Goal: Information Seeking & Learning: Learn about a topic

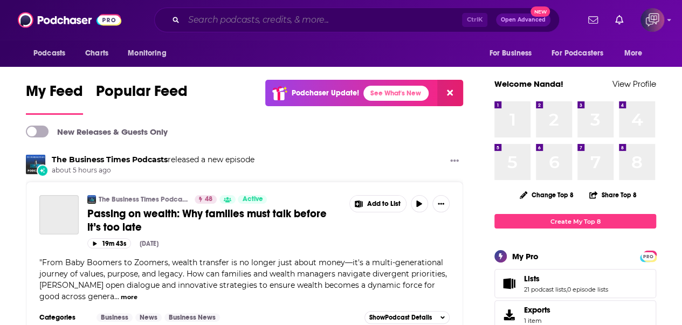
click at [255, 17] on input "Search podcasts, credits, & more..." at bounding box center [323, 19] width 278 height 17
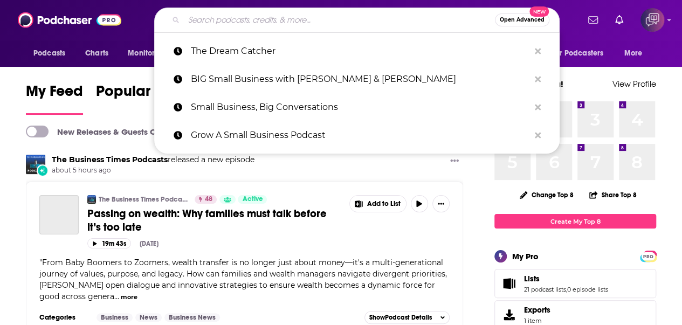
paste input "The Dream Catcher"
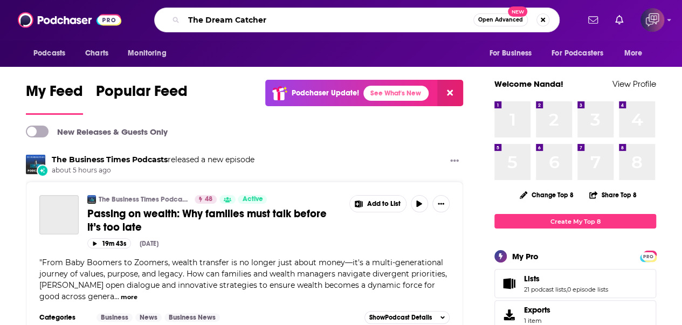
type input "The Dream Catcher"
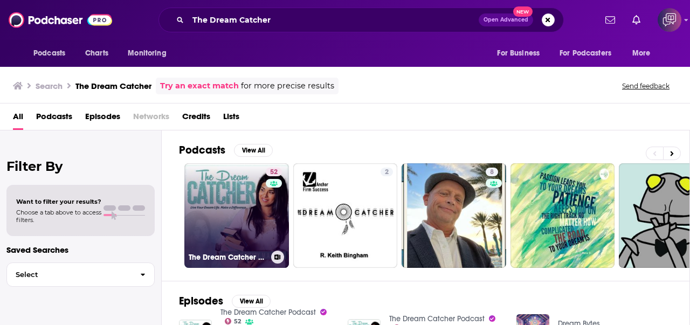
click at [234, 195] on link "52 The Dream Catcher Podcast" at bounding box center [236, 215] width 105 height 105
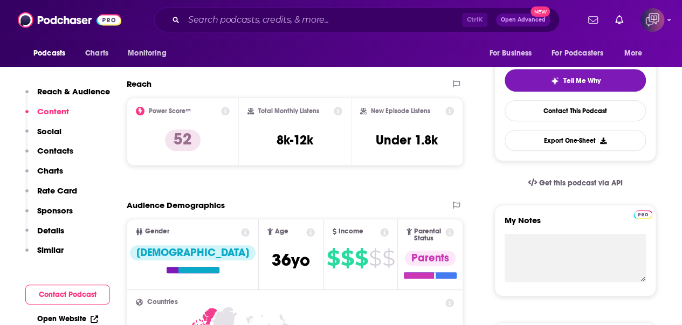
scroll to position [216, 0]
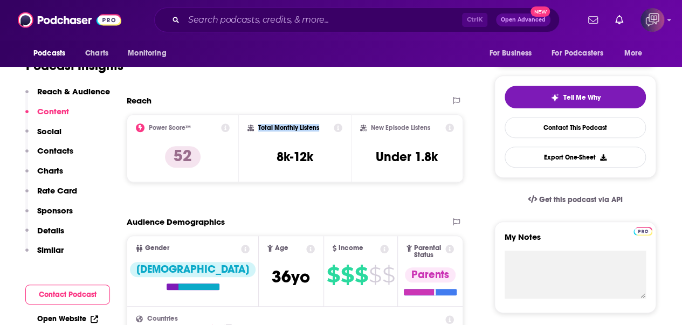
drag, startPoint x: 257, startPoint y: 123, endPoint x: 319, endPoint y: 129, distance: 62.7
click at [319, 129] on div "Total Monthly Listens" at bounding box center [294, 127] width 95 height 9
copy h2 "Total Monthly Listens"
drag, startPoint x: 299, startPoint y: 156, endPoint x: 315, endPoint y: 157, distance: 16.2
click at [315, 157] on div "Total Monthly Listens 8k-12k" at bounding box center [294, 148] width 95 height 50
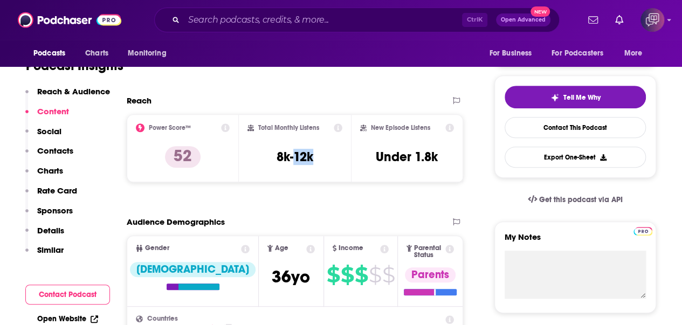
copy h3 "12k"
drag, startPoint x: 369, startPoint y: 128, endPoint x: 456, endPoint y: 132, distance: 87.4
click at [462, 132] on div "New Episode Listens Under 1.8k" at bounding box center [407, 148] width 112 height 68
copy div "New Episode Listens"
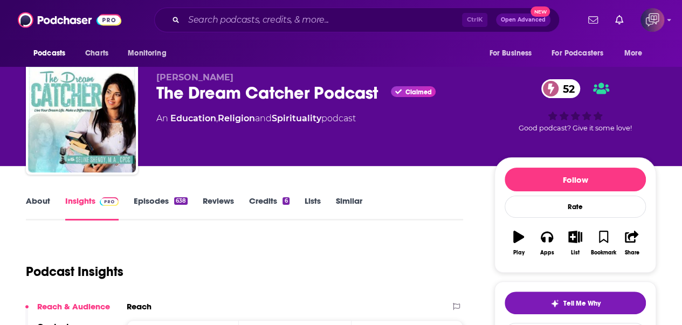
scroll to position [0, 0]
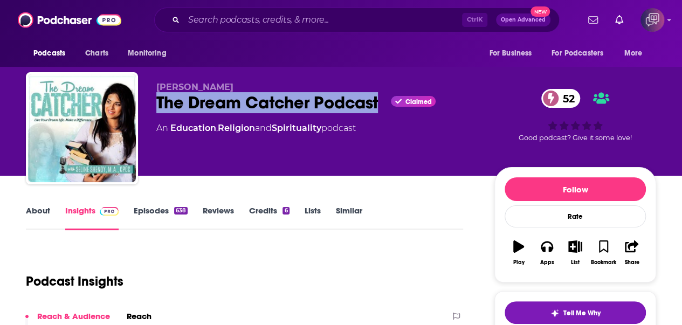
drag, startPoint x: 195, startPoint y: 101, endPoint x: 372, endPoint y: 102, distance: 177.3
click at [379, 106] on div "[PERSON_NAME] The Dream Catcher Podcast Claimed 52 An Education , Religion and …" at bounding box center [341, 130] width 630 height 116
copy h2 "The Dream Catcher Podcast"
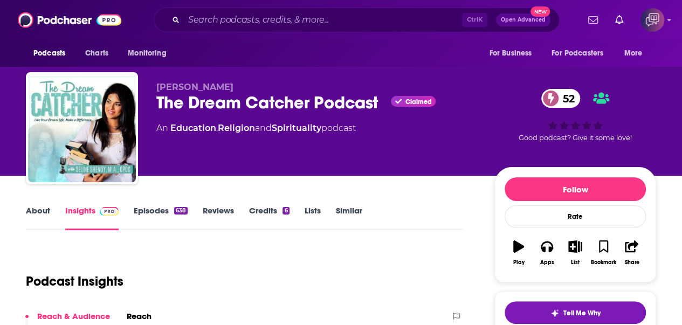
click at [158, 86] on span "[PERSON_NAME]" at bounding box center [194, 87] width 77 height 10
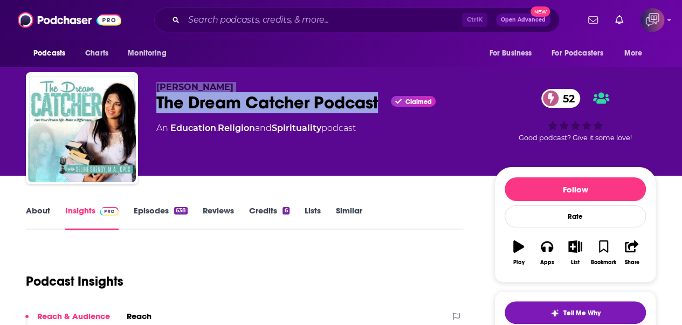
drag, startPoint x: 233, startPoint y: 99, endPoint x: 382, endPoint y: 111, distance: 149.8
click at [382, 111] on div "[PERSON_NAME] The Dream Catcher Podcast Claimed 52 An Education , Religion and …" at bounding box center [341, 130] width 630 height 116
copy div "[PERSON_NAME] The Dream Catcher Podcast"
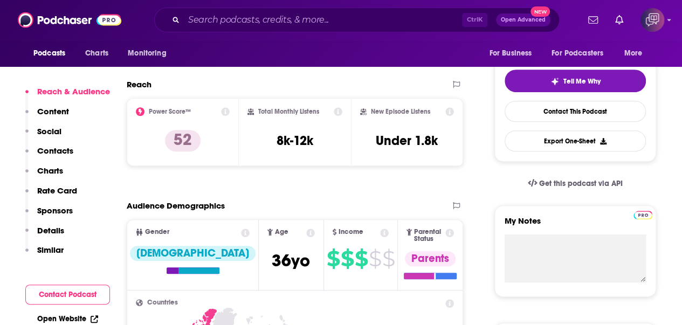
scroll to position [216, 0]
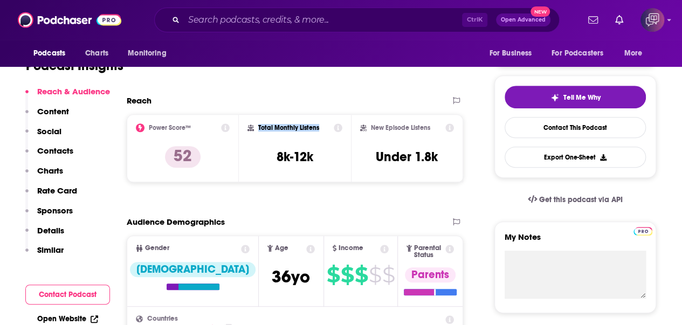
drag, startPoint x: 258, startPoint y: 128, endPoint x: 323, endPoint y: 126, distance: 65.3
click at [323, 126] on div "Total Monthly Listens" at bounding box center [294, 127] width 95 height 9
copy h2 "Total Monthly Listens"
drag, startPoint x: 294, startPoint y: 153, endPoint x: 288, endPoint y: 114, distance: 39.8
click at [315, 153] on div "Total Monthly Listens 8k-12k" at bounding box center [294, 148] width 95 height 50
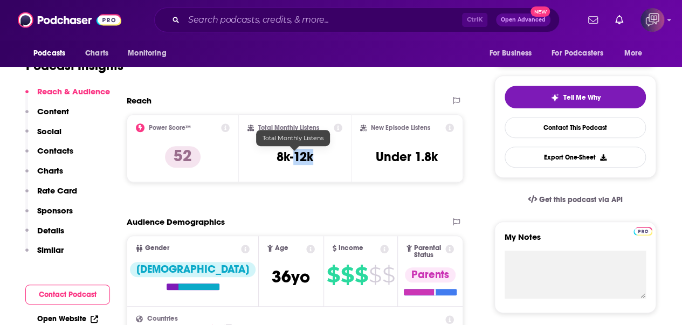
copy h3 "12k"
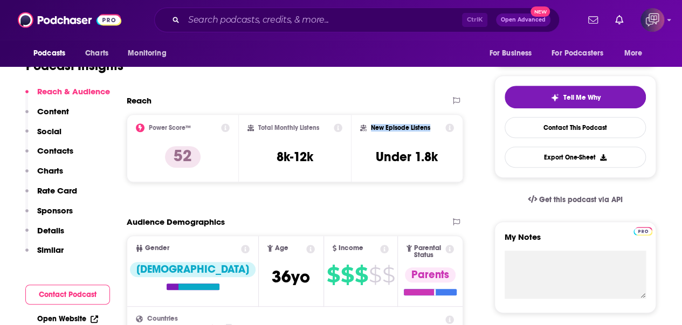
drag, startPoint x: 368, startPoint y: 123, endPoint x: 274, endPoint y: 0, distance: 155.3
click at [429, 120] on div "New Episode Listens Under 1.8k" at bounding box center [407, 148] width 112 height 68
copy h2 "New Episode Listens"
click at [295, 21] on input "Search podcasts, credits, & more..." at bounding box center [323, 19] width 278 height 17
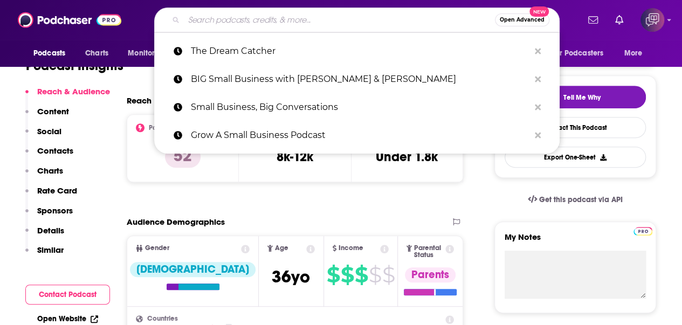
paste input "So This Is Love"
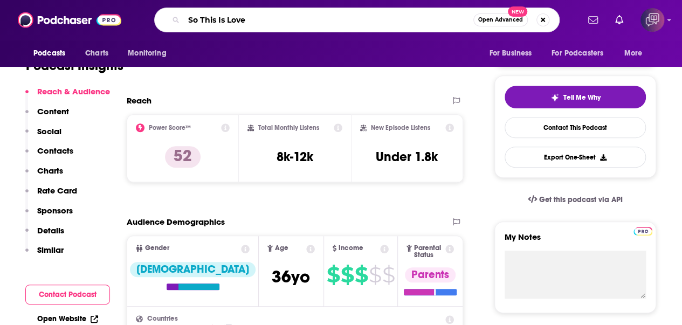
type input "So This Is Love"
click at [513, 22] on span "Open Advanced" at bounding box center [500, 19] width 45 height 5
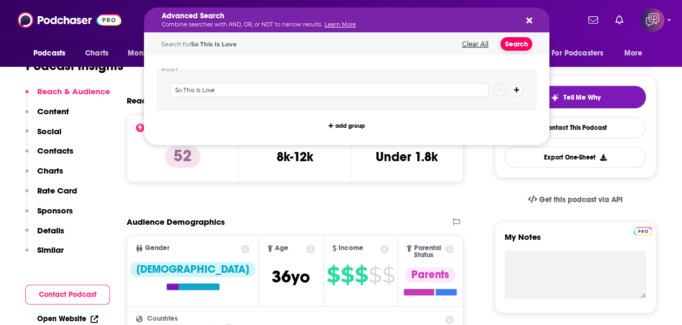
click at [505, 38] on button "Search" at bounding box center [516, 43] width 32 height 13
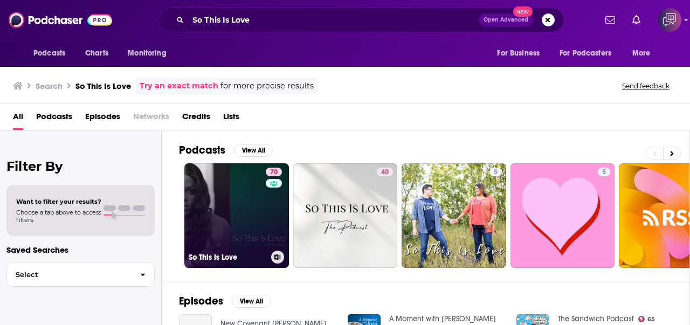
click at [210, 188] on link "70 So This Is Love" at bounding box center [236, 215] width 105 height 105
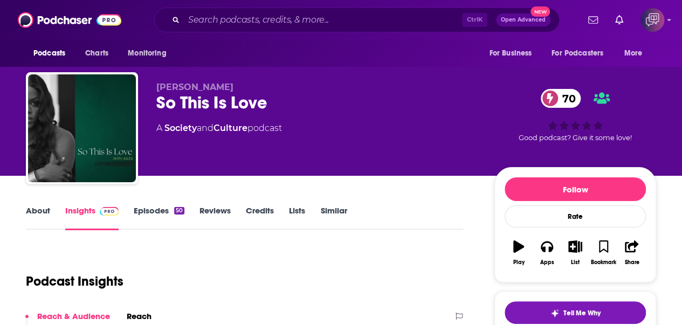
click at [352, 29] on div "Ctrl K Open Advanced New" at bounding box center [356, 20] width 405 height 25
click at [351, 13] on input "Search podcasts, credits, & more..." at bounding box center [323, 19] width 278 height 17
paste input "Small Business Pivots"
type input "Small Business Pivots"
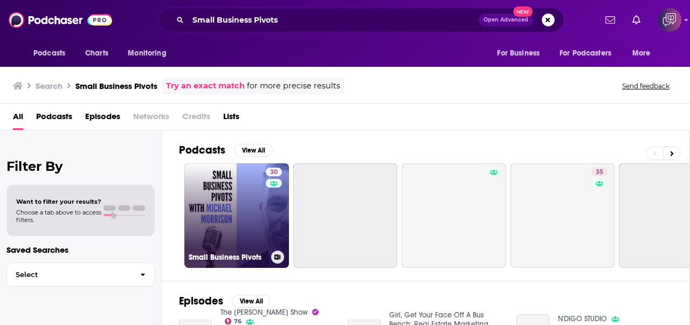
click at [236, 209] on link "30 Small Business Pivots" at bounding box center [236, 215] width 105 height 105
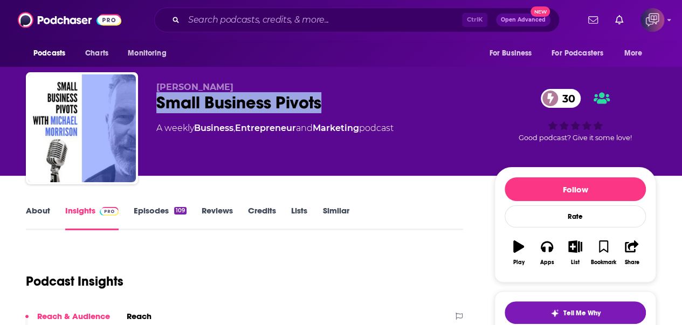
drag, startPoint x: 153, startPoint y: 102, endPoint x: 365, endPoint y: 104, distance: 212.4
click at [365, 104] on div "[PERSON_NAME] Small Business Pivots 30 A weekly Business , Entrepreneur and Mar…" at bounding box center [341, 130] width 630 height 116
copy h2 "Small Business Pivots"
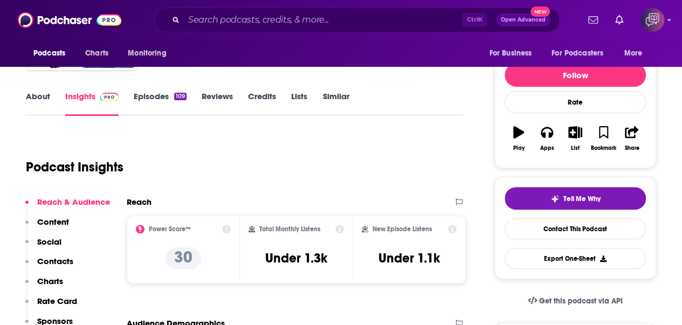
scroll to position [162, 0]
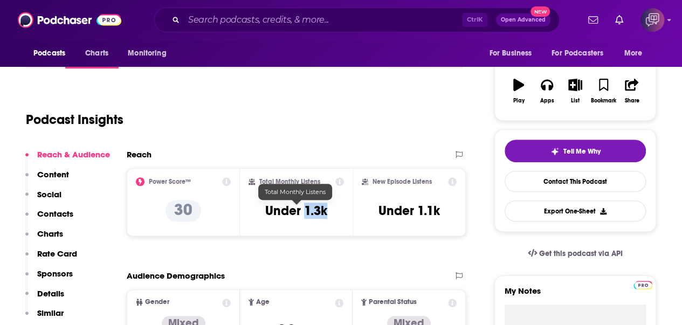
drag, startPoint x: 305, startPoint y: 209, endPoint x: 338, endPoint y: 211, distance: 32.9
click at [338, 211] on div "Total Monthly Listens Under 1.3k" at bounding box center [296, 202] width 96 height 50
copy h3 "1.3k"
click at [402, 17] on input "Search podcasts, credits, & more..." at bounding box center [323, 19] width 278 height 17
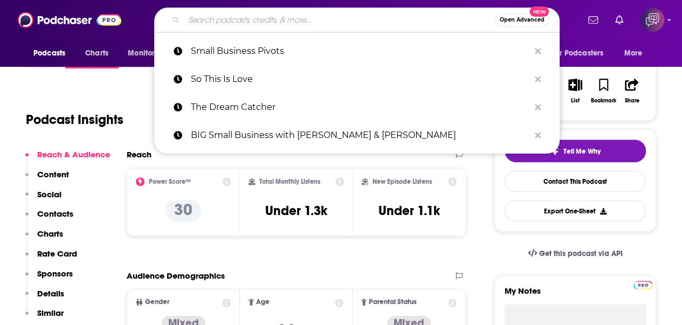
paste input "Inciteful Sisters"
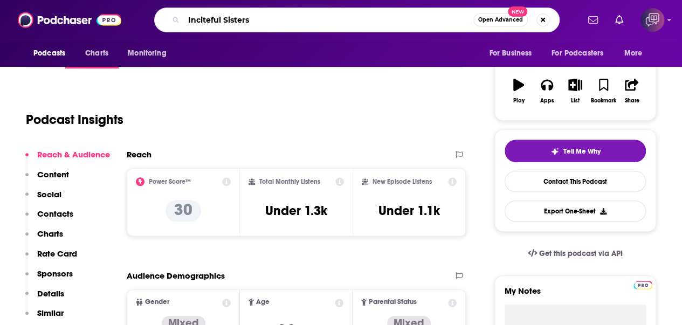
type input "Inciteful Sisters"
click at [508, 19] on span "Open Advanced" at bounding box center [500, 19] width 45 height 5
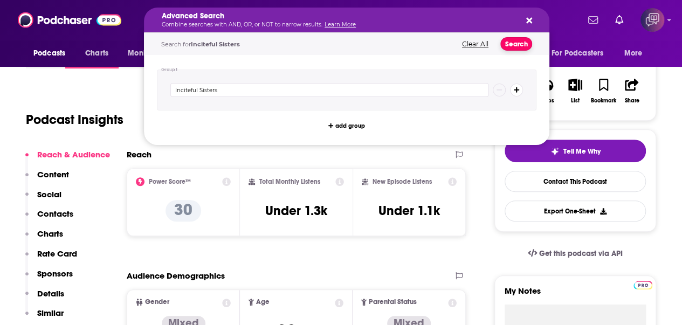
click at [519, 38] on button "Search" at bounding box center [516, 43] width 32 height 13
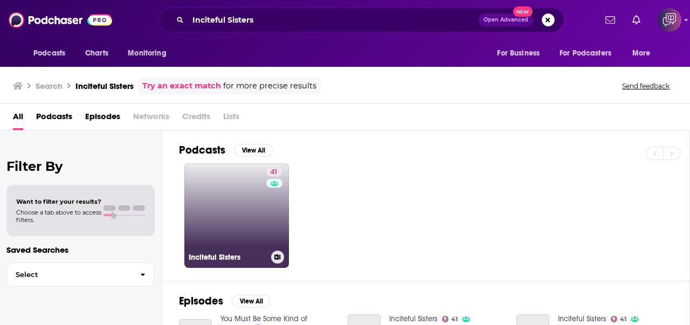
click at [225, 203] on link "41 Inciteful Sisters" at bounding box center [236, 215] width 105 height 105
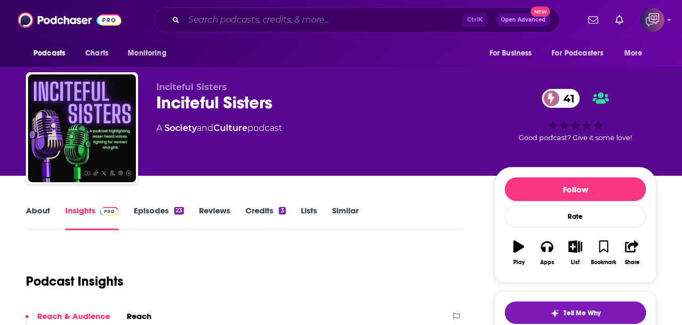
click at [376, 20] on input "Search podcasts, credits, & more..." at bounding box center [323, 19] width 278 height 17
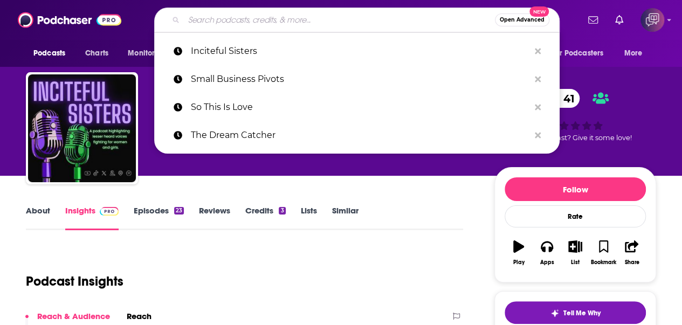
paste input "Neurodiverse Love Podcast"
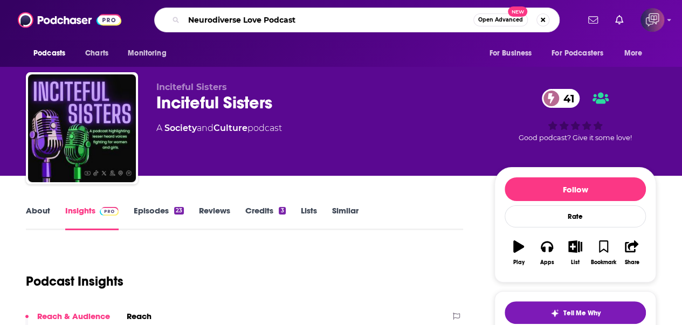
type input "Neurodiverse Love Podcast"
click at [481, 17] on span "Open Advanced" at bounding box center [500, 19] width 45 height 5
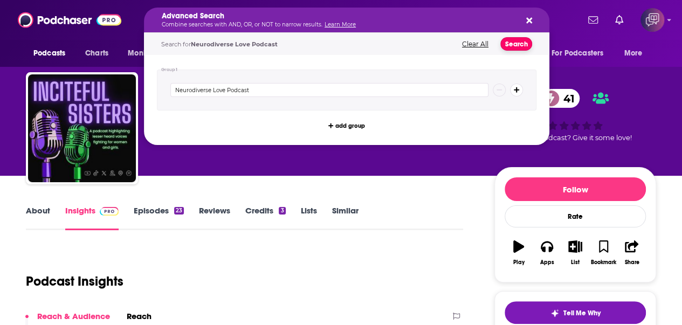
click at [509, 47] on button "Search" at bounding box center [516, 43] width 32 height 13
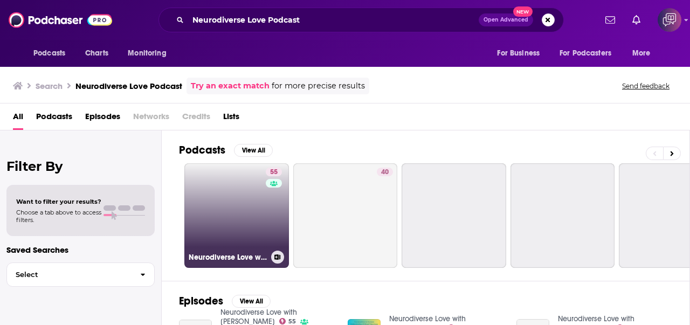
click at [223, 226] on link "55 Neurodiverse Love with [PERSON_NAME]" at bounding box center [236, 215] width 105 height 105
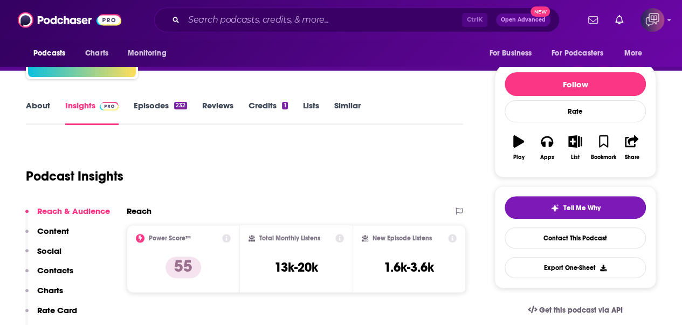
scroll to position [216, 0]
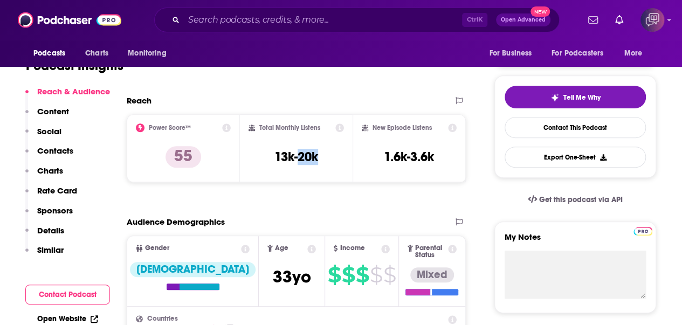
drag, startPoint x: 300, startPoint y: 156, endPoint x: 326, endPoint y: 154, distance: 26.5
click at [326, 154] on div "Total Monthly Listens 13k-20k" at bounding box center [296, 148] width 96 height 50
drag, startPoint x: 258, startPoint y: 129, endPoint x: 322, endPoint y: 125, distance: 64.2
click at [322, 125] on div "Total Monthly Listens" at bounding box center [296, 127] width 96 height 9
drag, startPoint x: 332, startPoint y: 155, endPoint x: 299, endPoint y: 150, distance: 33.8
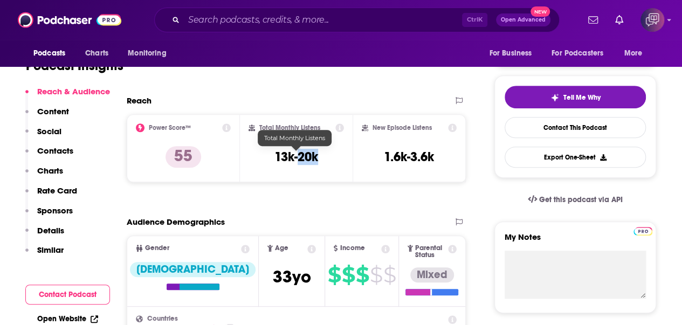
click at [299, 150] on div "Total Monthly Listens 13k-20k" at bounding box center [296, 148] width 96 height 50
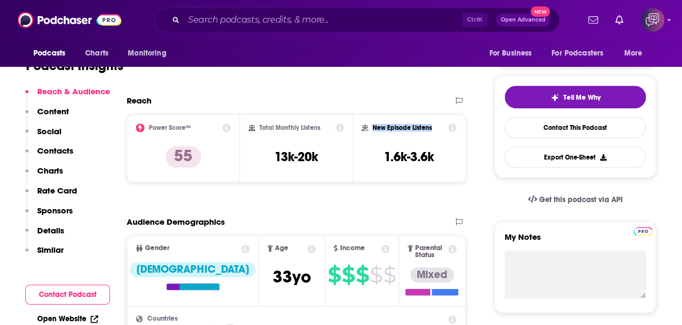
drag, startPoint x: 382, startPoint y: 126, endPoint x: 433, endPoint y: 126, distance: 51.7
click at [433, 126] on div "New Episode Listens" at bounding box center [409, 127] width 95 height 9
drag, startPoint x: 418, startPoint y: 156, endPoint x: 411, endPoint y: 143, distance: 14.5
click at [443, 160] on div "New Episode Listens 1.6k-3.6k" at bounding box center [409, 148] width 95 height 50
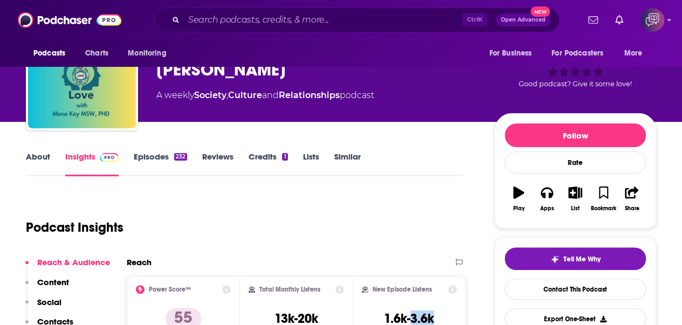
scroll to position [0, 0]
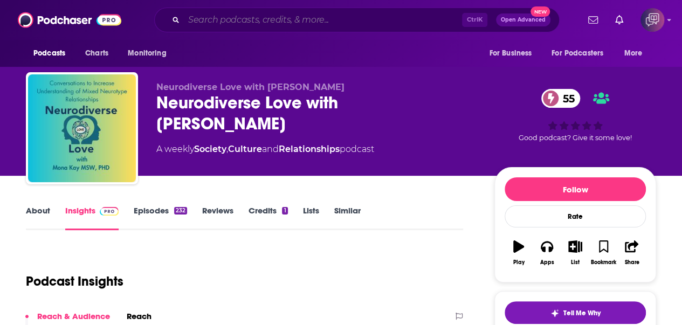
click at [378, 12] on input "Search podcasts, credits, & more..." at bounding box center [323, 19] width 278 height 17
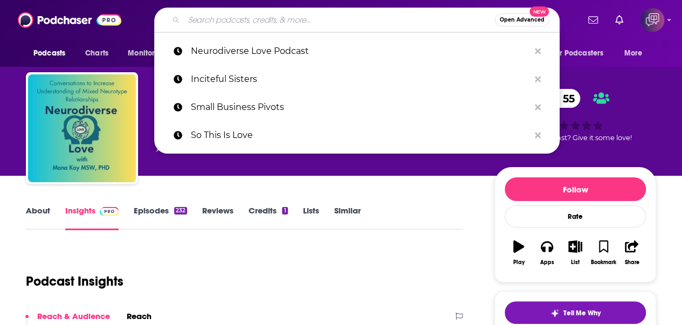
paste input "The Turbulent World with [PERSON_NAME]"
type input "The Turbulent World with [PERSON_NAME]"
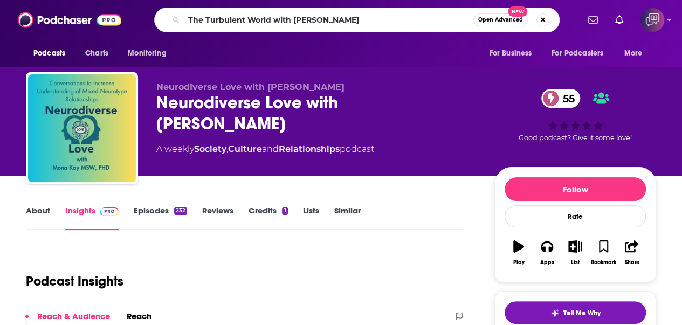
click at [497, 21] on span "Open Advanced" at bounding box center [500, 19] width 45 height 5
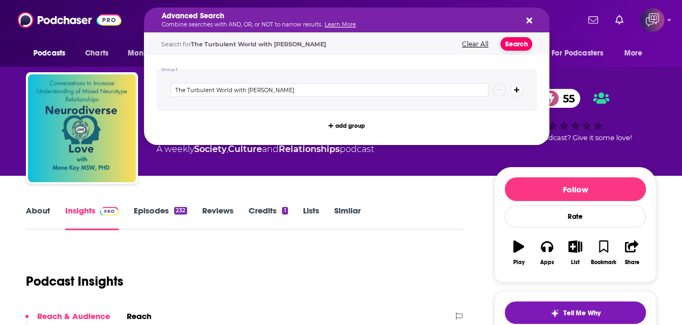
click at [513, 42] on button "Search" at bounding box center [516, 43] width 32 height 13
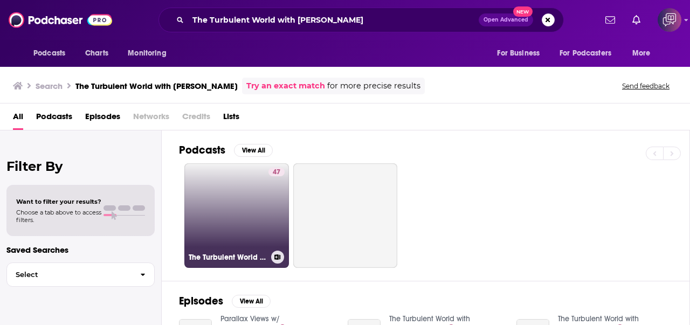
click at [242, 211] on link "47 The Turbulent World with [PERSON_NAME]" at bounding box center [236, 215] width 105 height 105
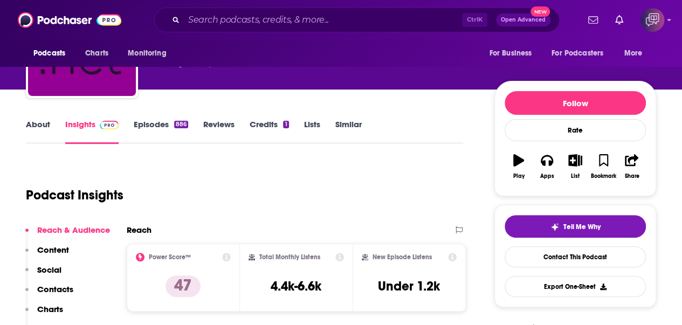
scroll to position [162, 0]
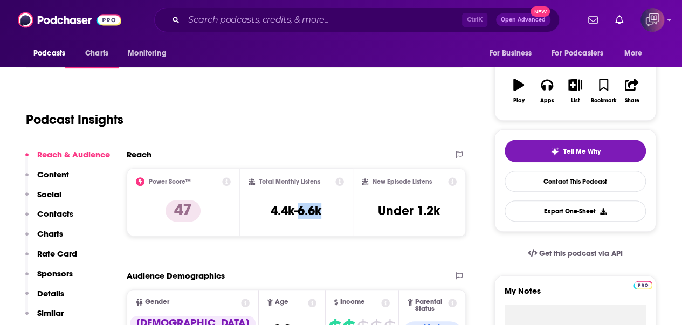
drag, startPoint x: 299, startPoint y: 210, endPoint x: 345, endPoint y: 216, distance: 46.8
click at [345, 216] on div "Total Monthly Listens 4.4k-6.6k" at bounding box center [296, 202] width 113 height 68
click at [279, 23] on input "Search podcasts, credits, & more..." at bounding box center [323, 19] width 278 height 17
paste input "Nights with [PERSON_NAME]"
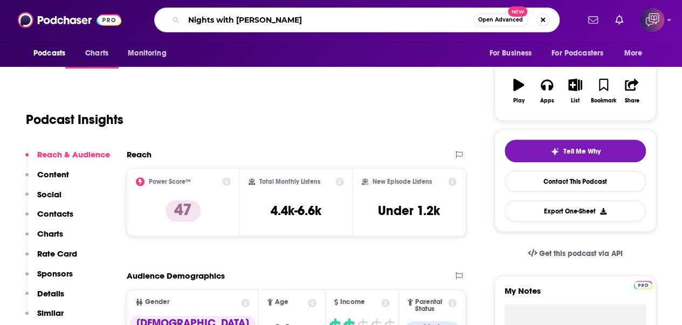
type input "Nights with [PERSON_NAME]"
click at [495, 24] on button "Open Advanced New" at bounding box center [500, 19] width 54 height 13
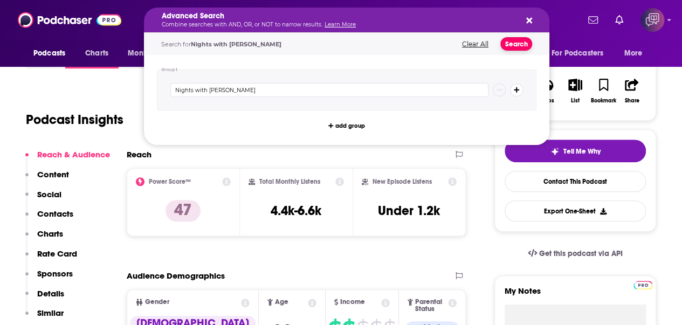
click at [518, 48] on button "Search" at bounding box center [516, 43] width 32 height 13
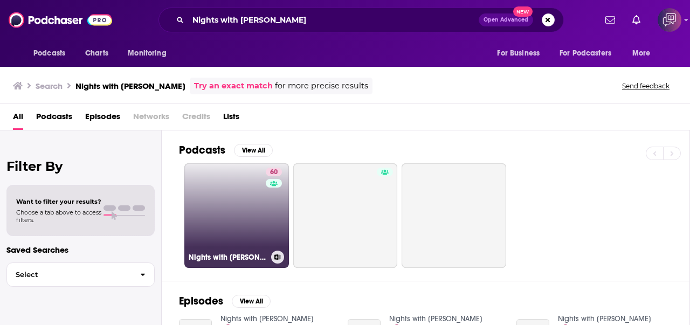
click at [229, 221] on link "60 Nights with [PERSON_NAME]" at bounding box center [236, 215] width 105 height 105
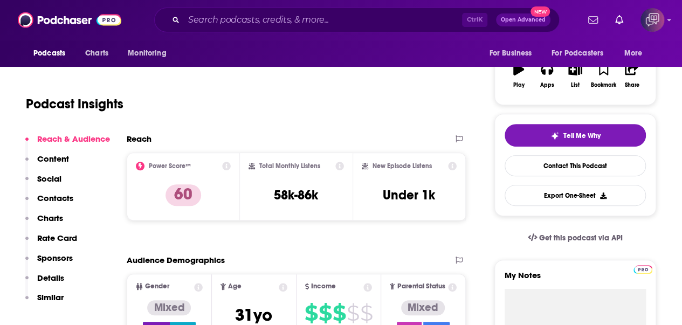
scroll to position [162, 0]
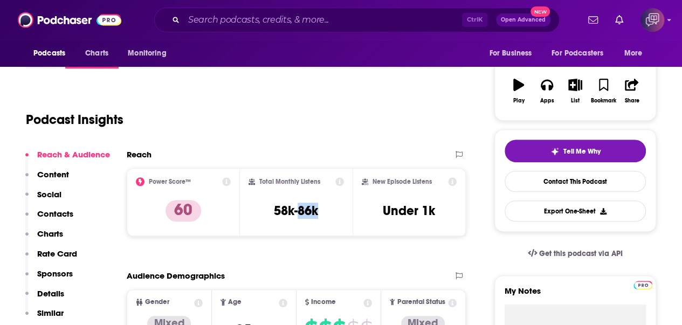
click at [326, 209] on div "Total Monthly Listens 58k-86k" at bounding box center [296, 202] width 96 height 50
click at [330, 17] on input "Search podcasts, credits, & more..." at bounding box center [323, 19] width 278 height 17
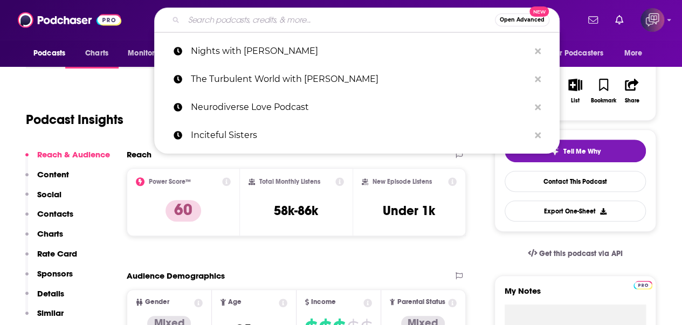
paste input "SaaS Backwards"
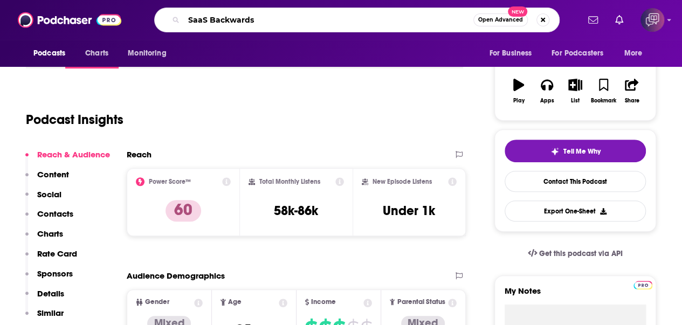
type input "SaaS Backwards"
click at [510, 22] on span "Open Advanced" at bounding box center [500, 19] width 45 height 5
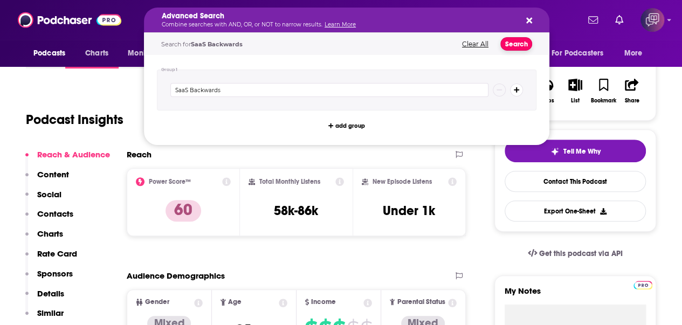
click at [513, 45] on button "Search" at bounding box center [516, 43] width 32 height 13
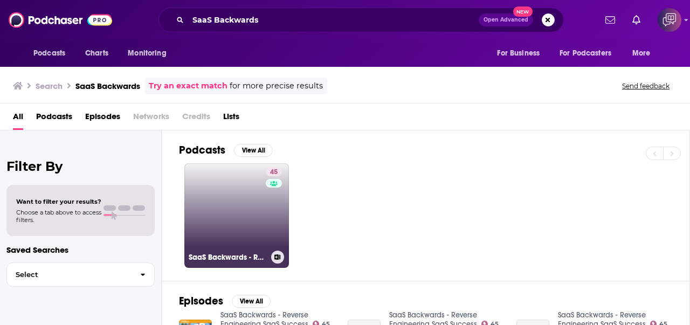
click at [223, 206] on link "45 SaaS Backwards - Reverse Engineering SaaS Success" at bounding box center [236, 215] width 105 height 105
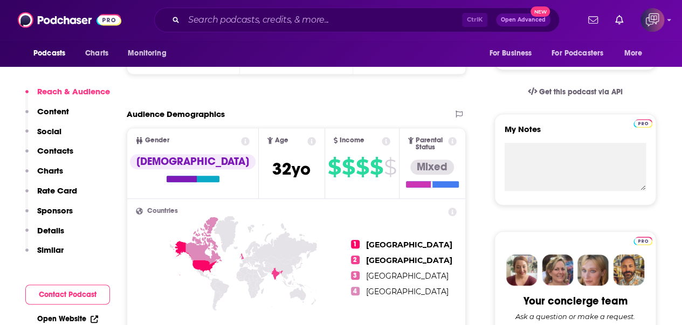
scroll to position [216, 0]
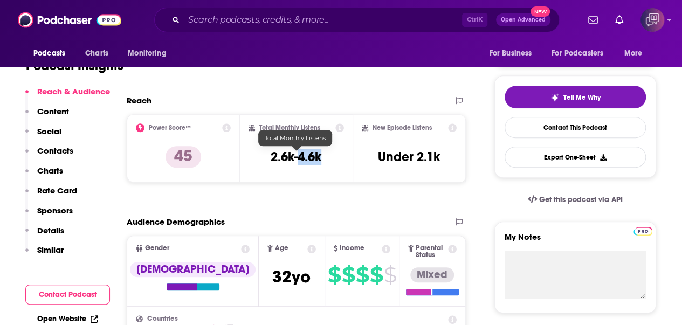
drag, startPoint x: 303, startPoint y: 160, endPoint x: 326, endPoint y: 158, distance: 23.2
click at [326, 158] on div "Total Monthly Listens 2.6k-4.6k" at bounding box center [296, 148] width 96 height 50
click at [349, 12] on input "Search podcasts, credits, & more..." at bounding box center [323, 19] width 278 height 17
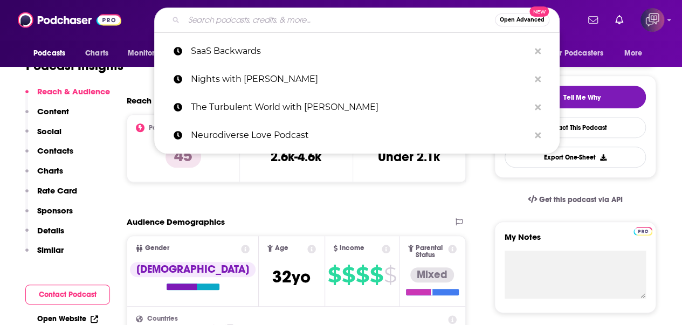
paste input "CUNY TV's [PERSON_NAME] [DOMAIN_NAME]"
type input "CUNY TV's [PERSON_NAME] [DOMAIN_NAME]"
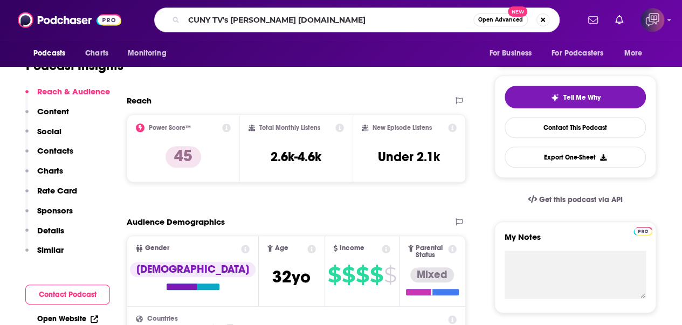
click at [507, 21] on span "Open Advanced" at bounding box center [500, 19] width 45 height 5
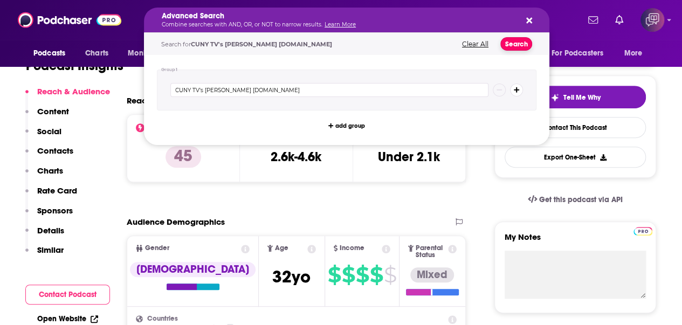
click at [529, 48] on button "Search" at bounding box center [516, 43] width 32 height 13
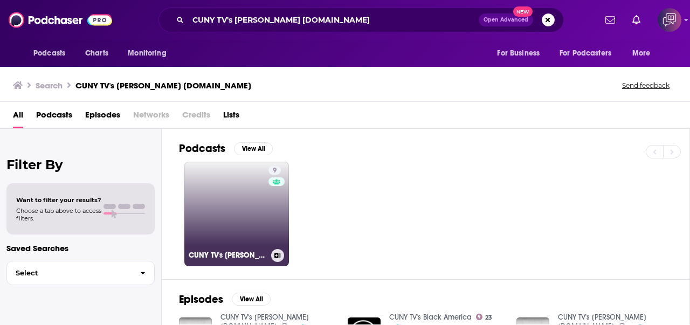
click at [251, 185] on link "9 CUNY TV's [PERSON_NAME] [DOMAIN_NAME]" at bounding box center [236, 214] width 105 height 105
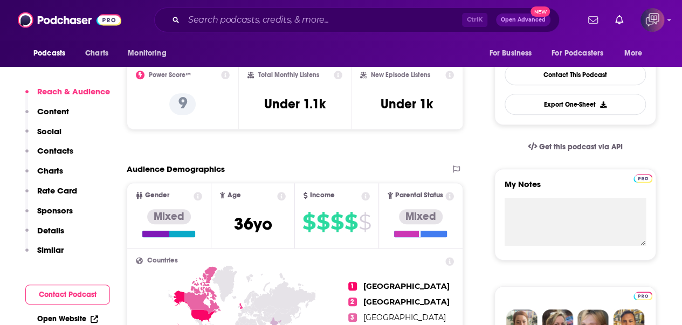
scroll to position [269, 0]
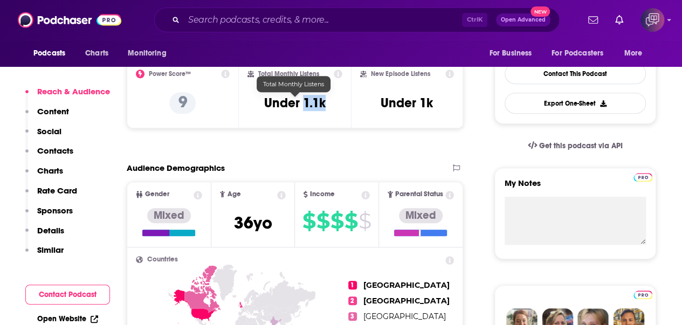
drag, startPoint x: 322, startPoint y: 106, endPoint x: 330, endPoint y: 106, distance: 8.1
click at [330, 106] on div "Total Monthly Listens Under 1.1k" at bounding box center [294, 95] width 95 height 50
click at [253, 17] on input "Search podcasts, credits, & more..." at bounding box center [323, 19] width 278 height 17
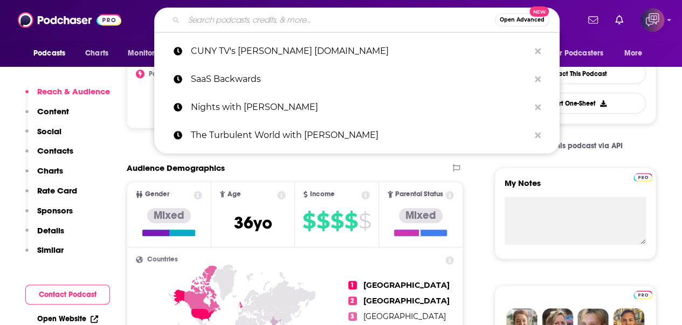
paste input "[PERSON_NAME]: Why Not Me ?"
type input "[PERSON_NAME]: Why Not Me ?"
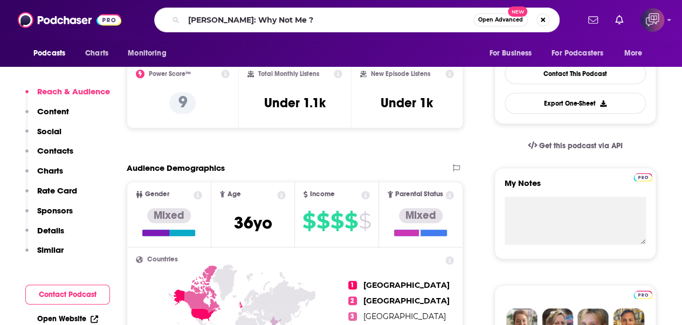
click at [499, 20] on span "Open Advanced" at bounding box center [500, 19] width 45 height 5
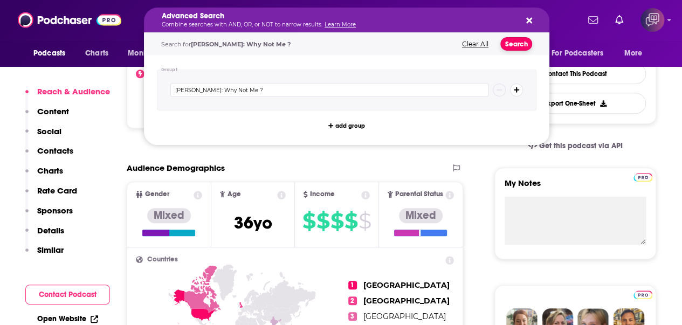
click at [517, 42] on button "Search" at bounding box center [516, 43] width 32 height 13
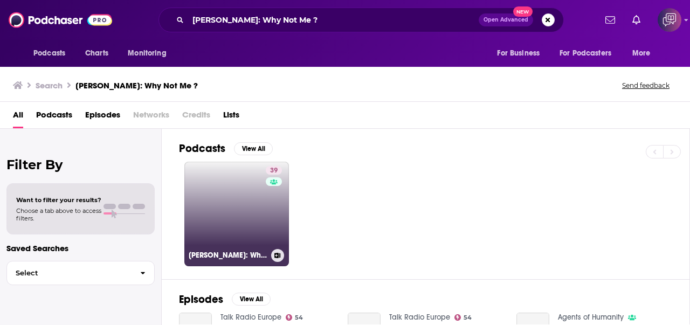
click at [221, 200] on link "39 [PERSON_NAME]: Why Not Me ?" at bounding box center [236, 214] width 105 height 105
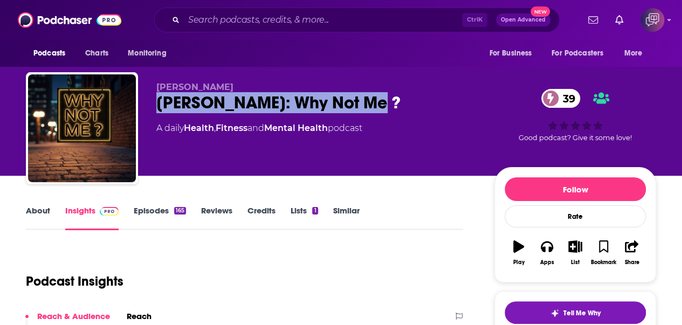
drag, startPoint x: 171, startPoint y: 103, endPoint x: 410, endPoint y: 101, distance: 238.8
click at [412, 101] on div "[PERSON_NAME]: Why Not Me ? 39" at bounding box center [316, 102] width 321 height 21
click at [338, 15] on input "Search podcasts, credits, & more..." at bounding box center [323, 19] width 278 height 17
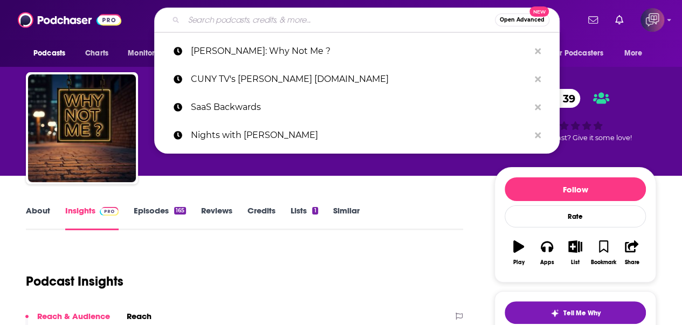
paste input "One Question"
type input "One Question"
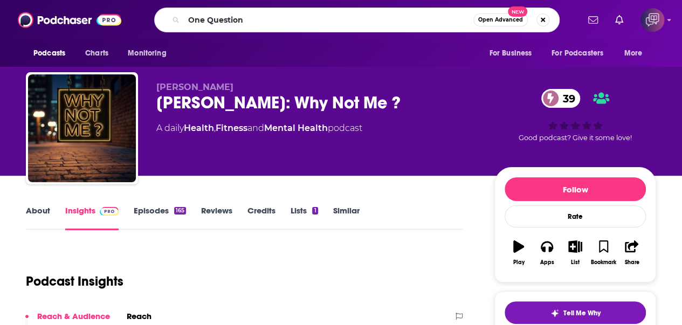
click at [509, 17] on span "Open Advanced" at bounding box center [500, 19] width 45 height 5
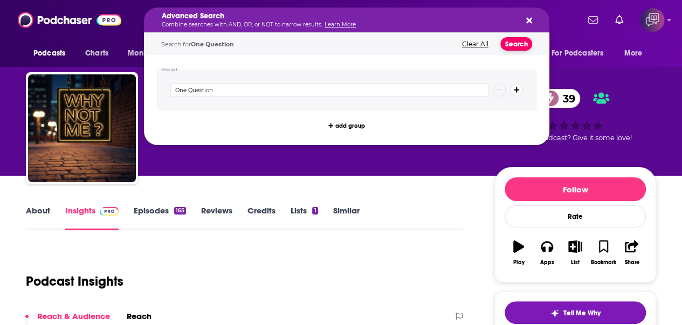
click at [524, 46] on button "Search" at bounding box center [516, 43] width 32 height 13
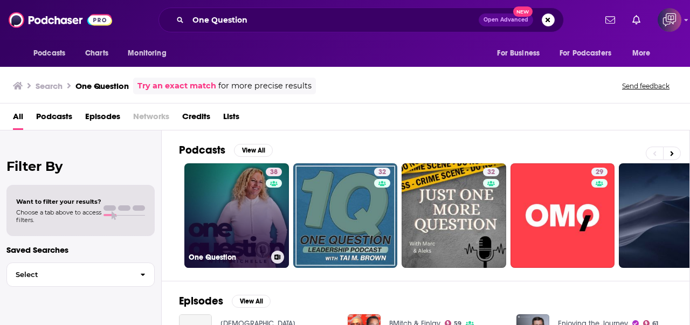
click at [245, 198] on link "38 One Question" at bounding box center [236, 215] width 105 height 105
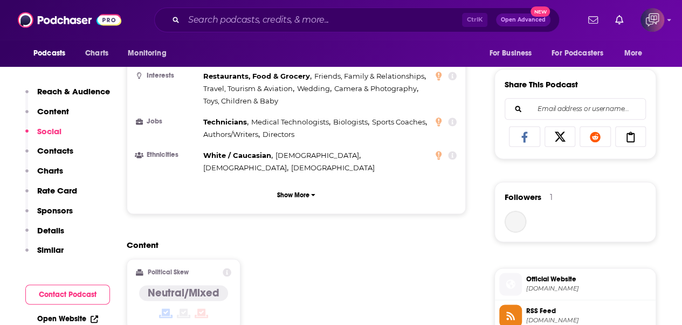
scroll to position [808, 0]
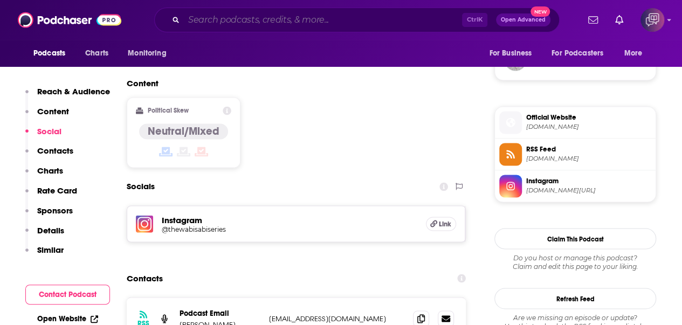
click at [273, 21] on input "Search podcasts, credits, & more..." at bounding box center [323, 19] width 278 height 17
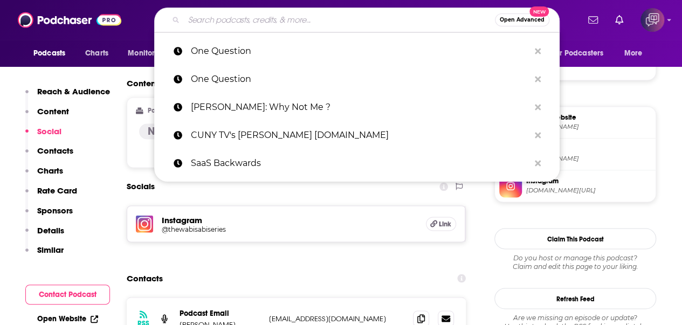
paste input "Grow A Small Business Podcast"
type input "Grow A Small Business Podcast"
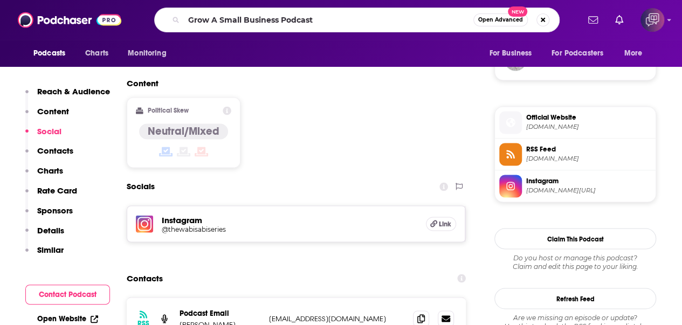
click at [500, 21] on span "Open Advanced" at bounding box center [500, 19] width 45 height 5
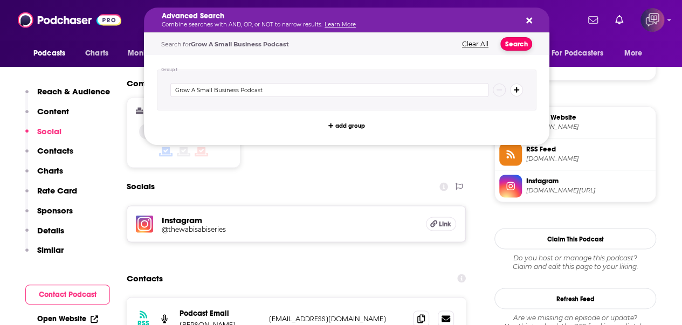
click at [511, 44] on button "Search" at bounding box center [516, 43] width 32 height 13
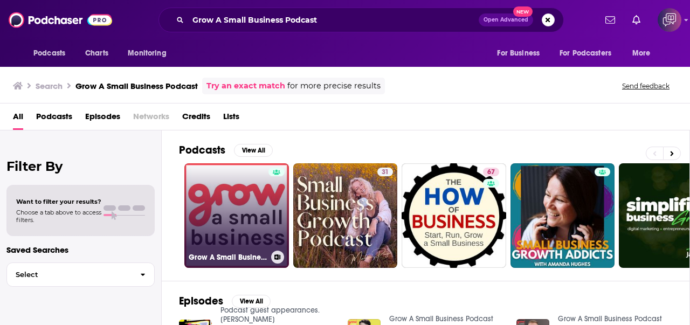
click at [203, 216] on link "Grow A Small Business Podcast" at bounding box center [236, 215] width 105 height 105
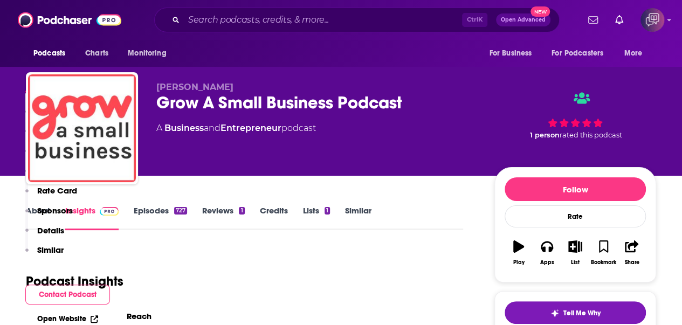
scroll to position [216, 0]
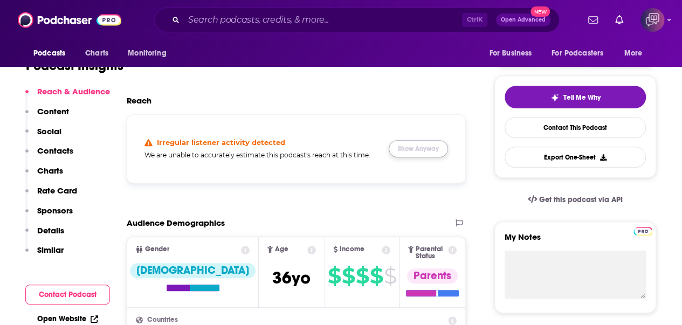
click at [423, 151] on button "Show Anyway" at bounding box center [418, 148] width 59 height 17
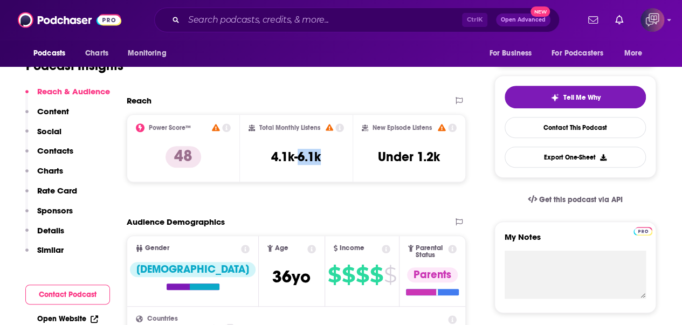
drag, startPoint x: 319, startPoint y: 158, endPoint x: 338, endPoint y: 158, distance: 19.4
click at [338, 158] on div "Total Monthly Listens 4.1k-6.1k" at bounding box center [296, 148] width 96 height 50
drag, startPoint x: 420, startPoint y: 156, endPoint x: 340, endPoint y: 3, distance: 172.8
click at [452, 155] on div "New Episode Listens Under 1.2k" at bounding box center [409, 148] width 95 height 50
click at [418, 157] on h3 "Under 1.2k" at bounding box center [409, 157] width 62 height 16
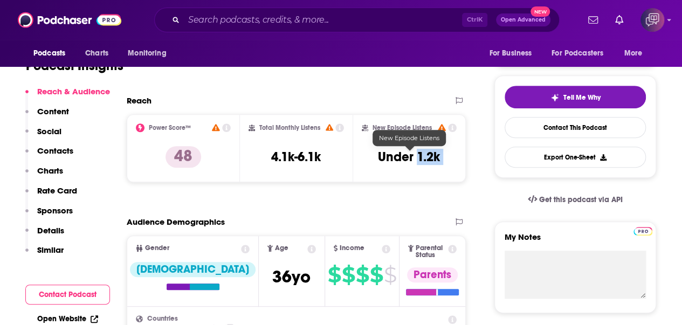
drag, startPoint x: 418, startPoint y: 157, endPoint x: 461, endPoint y: 157, distance: 43.1
click at [461, 157] on div "New Episode Listens Under 1.2k" at bounding box center [408, 148] width 113 height 68
